Goal: Task Accomplishment & Management: Complete application form

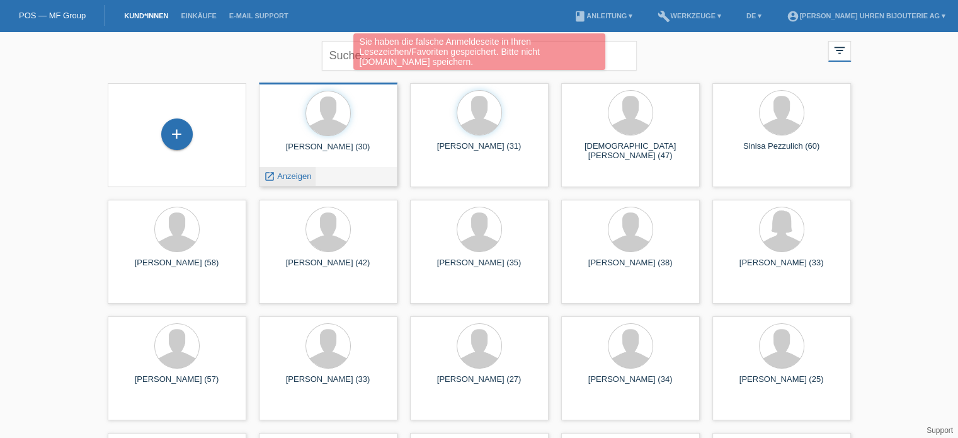
click at [302, 176] on span "Anzeigen" at bounding box center [294, 175] width 34 height 9
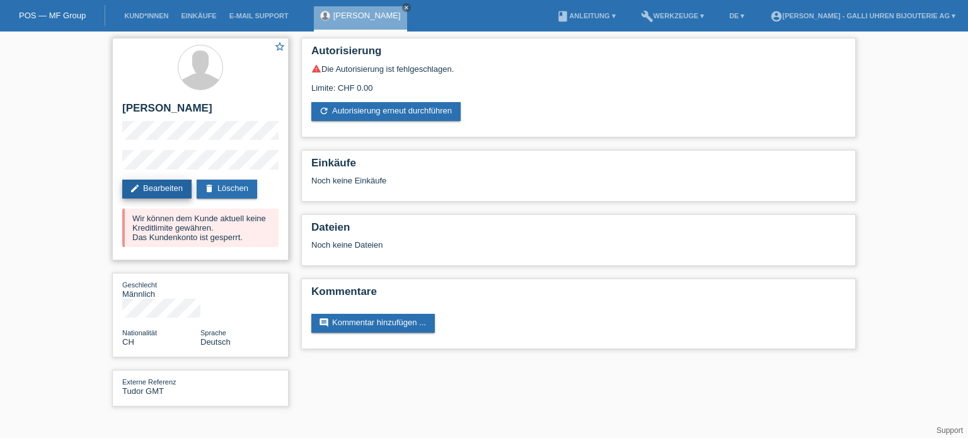
click at [159, 192] on link "edit Bearbeiten" at bounding box center [156, 189] width 69 height 19
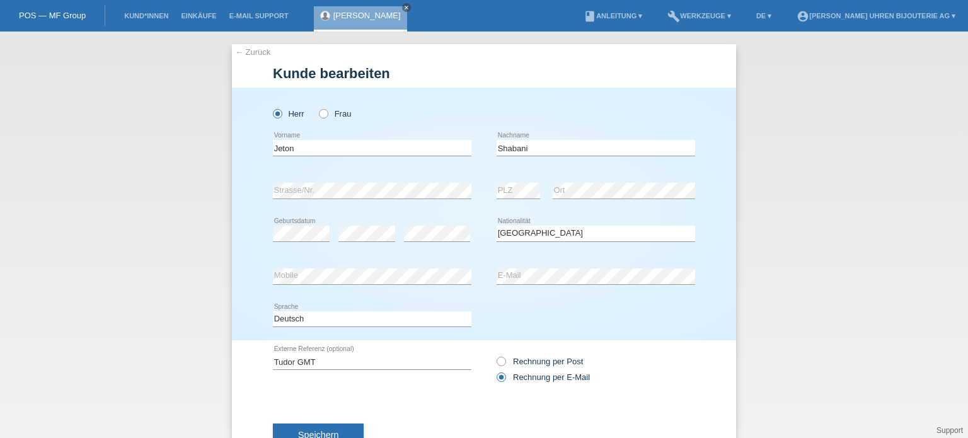
click at [512, 241] on icon at bounding box center [595, 241] width 198 height 1
click at [514, 236] on select "Bitte auswählen... Schweiz Deutschland Liechtenstein Österreich ------------ Af…" at bounding box center [595, 233] width 198 height 15
click at [496, 226] on select "Bitte auswählen... Schweiz Deutschland Liechtenstein Österreich ------------ Af…" at bounding box center [595, 233] width 198 height 15
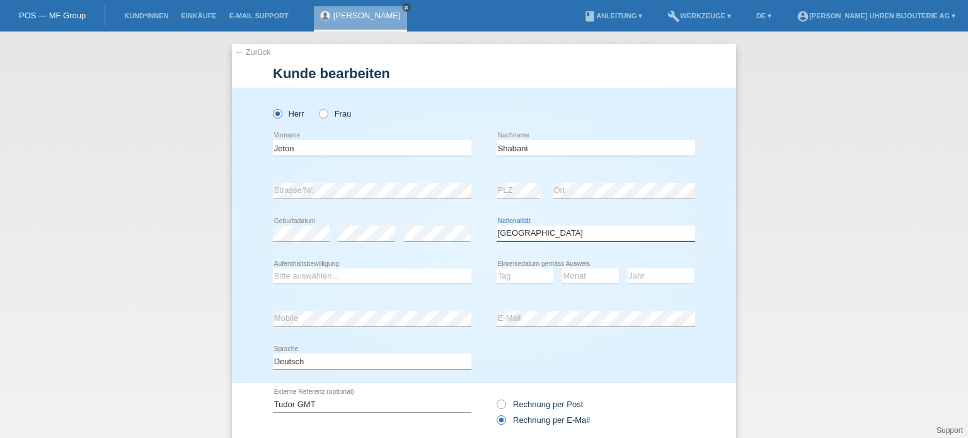
click at [544, 234] on select "Bitte auswählen... Schweiz Deutschland Liechtenstein Österreich ------------ Af…" at bounding box center [595, 233] width 198 height 15
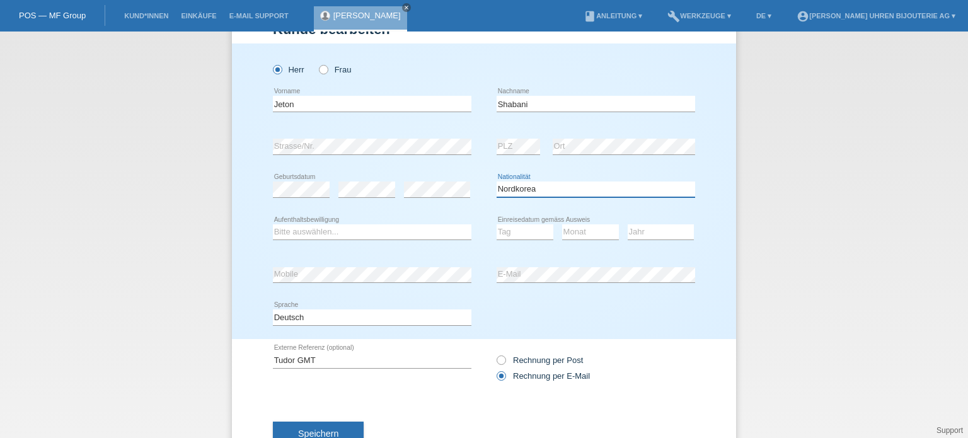
scroll to position [63, 0]
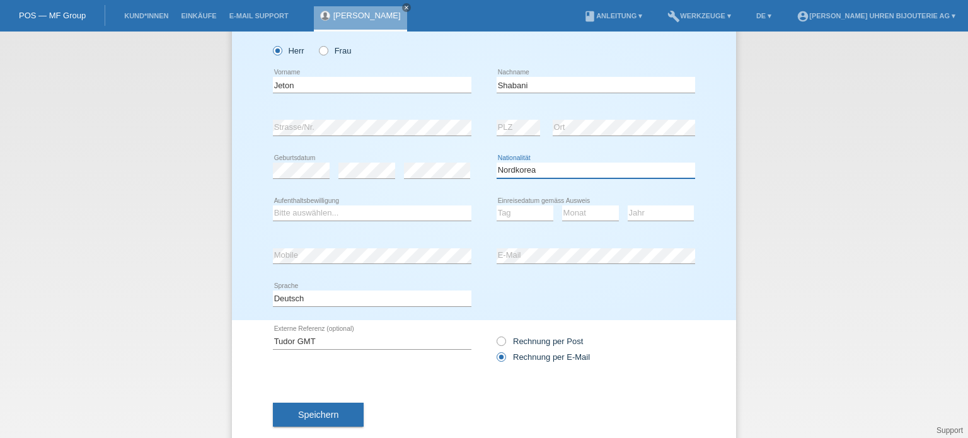
click at [554, 172] on select "Bitte auswählen... Schweiz Deutschland Liechtenstein Österreich ------------ Af…" at bounding box center [595, 170] width 198 height 15
select select "MK"
click at [496, 163] on select "Bitte auswählen... Schweiz Deutschland Liechtenstein Österreich ------------ Af…" at bounding box center [595, 170] width 198 height 15
click at [384, 221] on div "Bitte auswählen... C B B - Flüchtlingsstatus Andere error Aufenthaltsbewilligung" at bounding box center [372, 213] width 198 height 43
click at [388, 217] on select "Bitte auswählen... C B B - Flüchtlingsstatus Andere" at bounding box center [372, 212] width 198 height 15
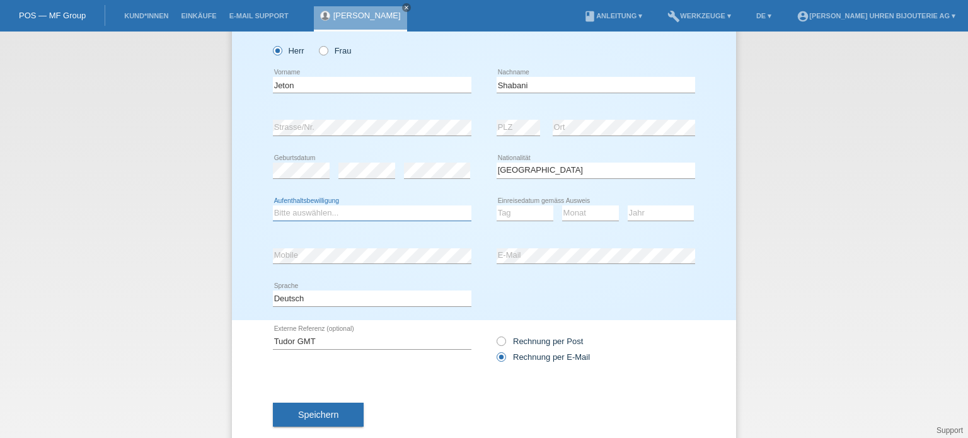
click at [278, 209] on select "Bitte auswählen... C B B - Flüchtlingsstatus Andere" at bounding box center [372, 212] width 198 height 15
select select "C"
click at [273, 205] on select "Bitte auswählen... C B B - Flüchtlingsstatus Andere" at bounding box center [372, 212] width 198 height 15
click at [527, 203] on div "Tag 01 02 03 04 05 06 07 08 09 10 11 12 13 14 15 16" at bounding box center [524, 213] width 57 height 43
click at [524, 215] on select "Tag 01 02 03 04 05 06 07 08 09 10 11" at bounding box center [524, 212] width 57 height 15
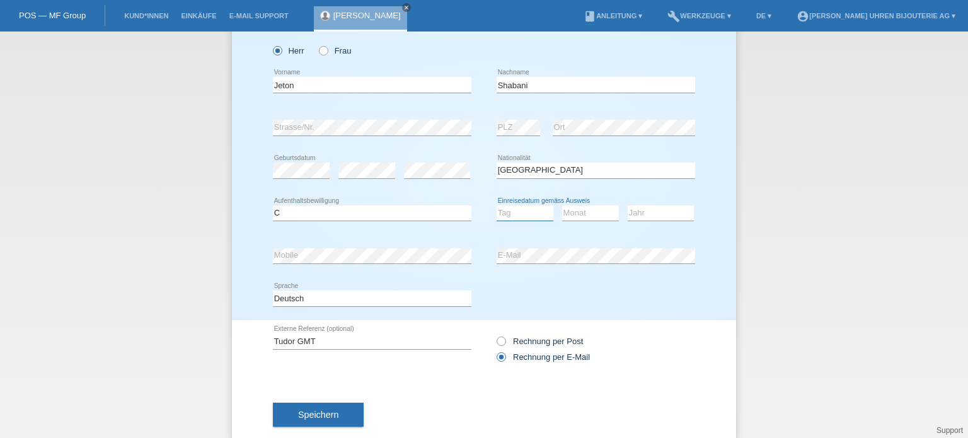
select select "14"
click at [592, 211] on select "Monat 01 02 03 04 05 06 07 08 09 10 11" at bounding box center [590, 212] width 57 height 15
select select "08"
click at [629, 214] on select "Jahr 2025 2024 2023 2022 2021 2020 2019 2018 2017 2016 2015 2014 2013 2012 2011…" at bounding box center [660, 212] width 66 height 15
select select "2011"
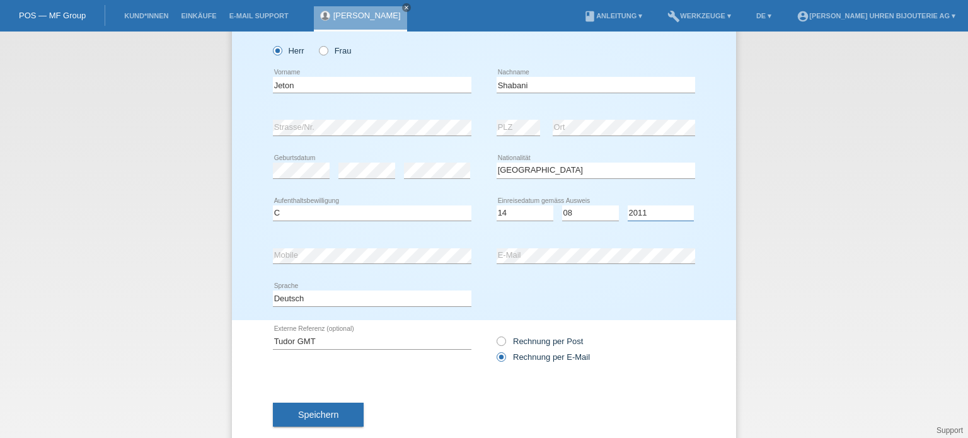
click at [627, 205] on select "Jahr 2025 2024 2023 2022 2021 2020 2019 2018 2017 2016 2015 2014 2013 2012 2011…" at bounding box center [660, 212] width 66 height 15
click at [318, 410] on span "Speichern" at bounding box center [318, 414] width 40 height 10
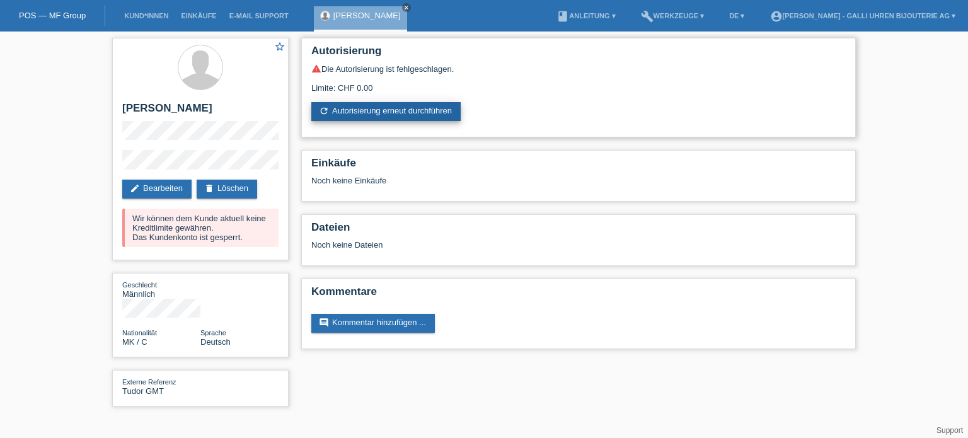
click at [398, 116] on link "refresh Autorisierung erneut durchführen" at bounding box center [385, 111] width 149 height 19
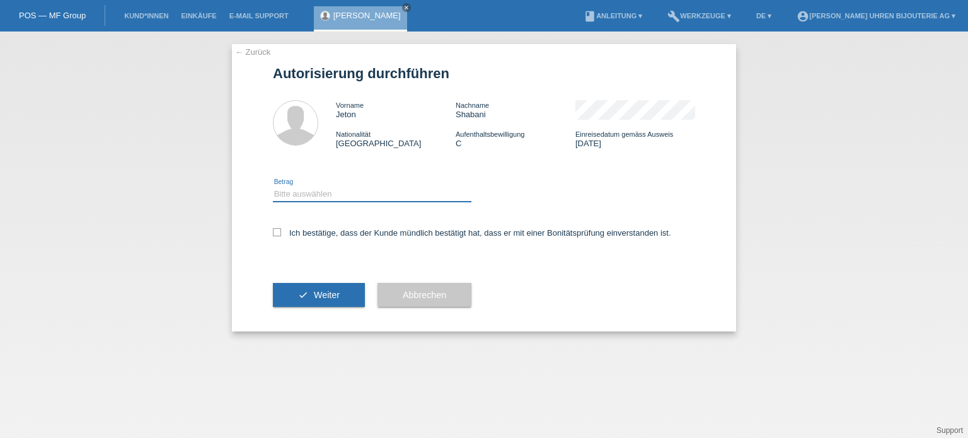
drag, startPoint x: 370, startPoint y: 189, endPoint x: 373, endPoint y: 196, distance: 7.4
click at [370, 189] on select "Bitte auswählen CHF 1.00 - CHF 499.00 CHF 500.00 - CHF 1'999.00 CHF 2'000.00 - …" at bounding box center [372, 193] width 198 height 15
select select "3"
click at [273, 186] on select "Bitte auswählen CHF 1.00 - CHF 499.00 CHF 500.00 - CHF 1'999.00 CHF 2'000.00 - …" at bounding box center [372, 193] width 198 height 15
click at [277, 236] on icon at bounding box center [277, 232] width 8 height 8
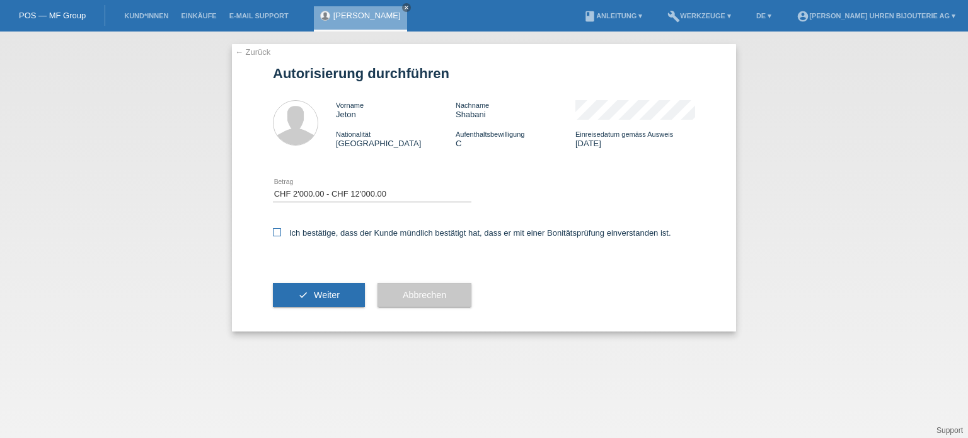
click at [277, 236] on input "Ich bestätige, dass der Kunde mündlich bestätigt hat, dass er mit einer Bonität…" at bounding box center [277, 232] width 8 height 8
checkbox input "true"
click at [307, 297] on button "check Weiter" at bounding box center [319, 295] width 92 height 24
